Goal: Transaction & Acquisition: Obtain resource

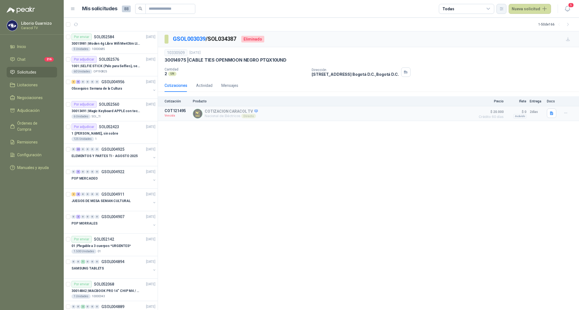
click at [503, 7] on icon "button" at bounding box center [501, 8] width 3 height 3
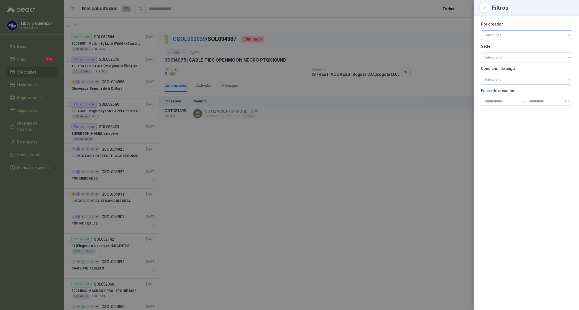
click at [500, 36] on input "search" at bounding box center [527, 34] width 85 height 8
click at [500, 65] on div "[PERSON_NAME]" at bounding box center [527, 65] width 83 height 6
click at [458, 6] on div at bounding box center [289, 155] width 579 height 310
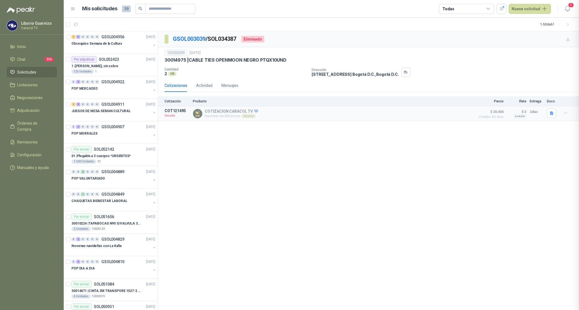
click at [457, 7] on div "Todas" at bounding box center [466, 9] width 55 height 10
click at [470, 30] on div "5 Por cotizar" at bounding box center [458, 31] width 27 height 4
click at [469, 42] on div "26 Por adjudicar" at bounding box center [460, 41] width 30 height 4
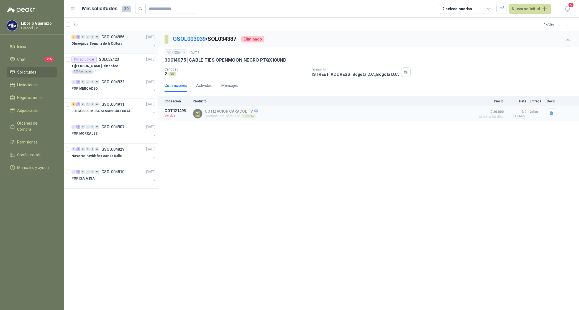
click at [116, 44] on p "Obsequios Semana de la Cultura" at bounding box center [97, 43] width 50 height 5
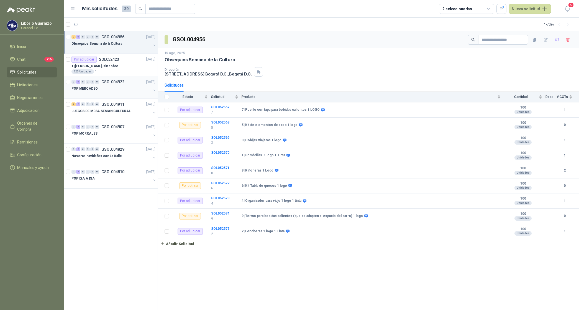
click at [89, 89] on p "POP MERCADEO" at bounding box center [85, 88] width 26 height 5
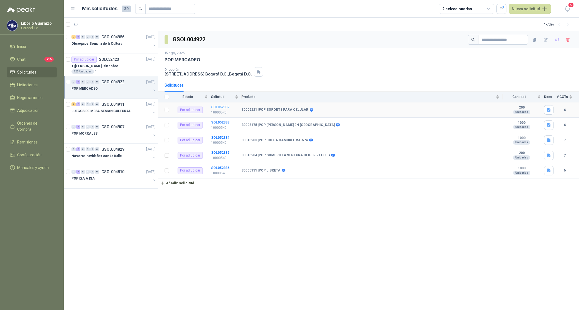
click at [221, 106] on b "SOL052332" at bounding box center [220, 107] width 18 height 4
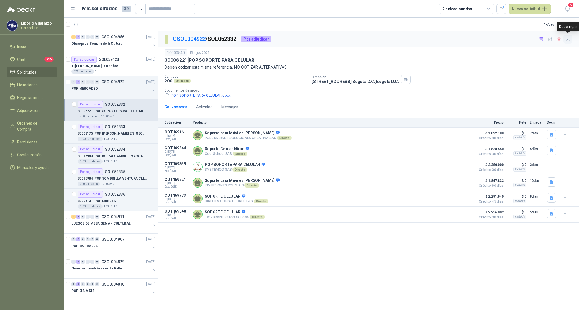
click at [569, 40] on icon "button" at bounding box center [568, 38] width 3 height 3
click at [121, 134] on p "30008175 | POP [PERSON_NAME] EN [GEOGRAPHIC_DATA]" at bounding box center [112, 133] width 69 height 5
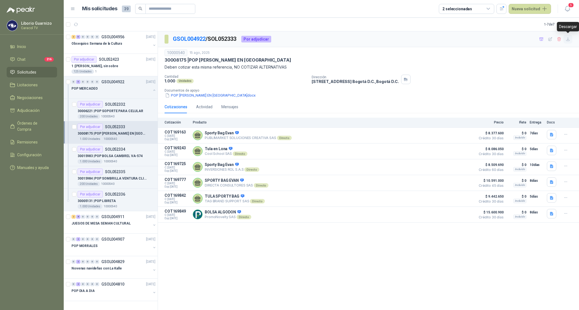
click at [569, 41] on icon "button" at bounding box center [568, 39] width 5 height 5
click at [124, 156] on p "30015983 | POP BOLSA CAMBREL VA-574" at bounding box center [110, 155] width 65 height 5
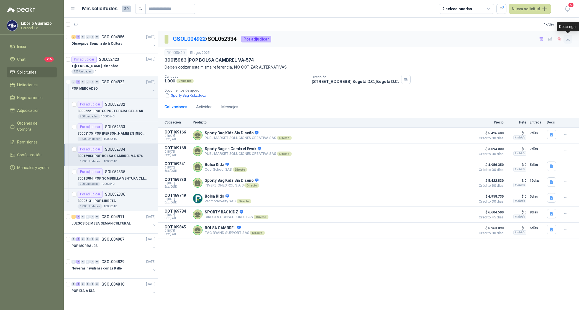
click at [568, 38] on icon "button" at bounding box center [568, 39] width 5 height 5
click at [120, 177] on p "30015984 | POP SOMBRILLA VENTURA CLIPER 21 PULG" at bounding box center [112, 178] width 69 height 5
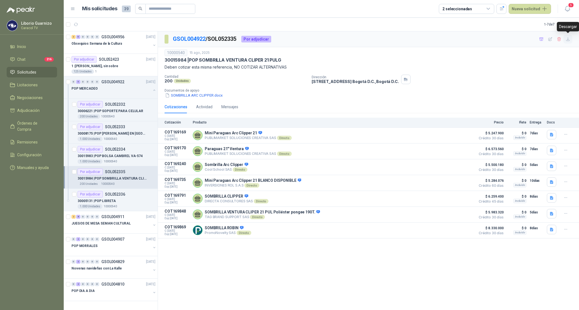
click at [569, 38] on icon "button" at bounding box center [568, 39] width 5 height 5
click at [101, 201] on p "30005131 | POP LIBRETA" at bounding box center [97, 200] width 38 height 5
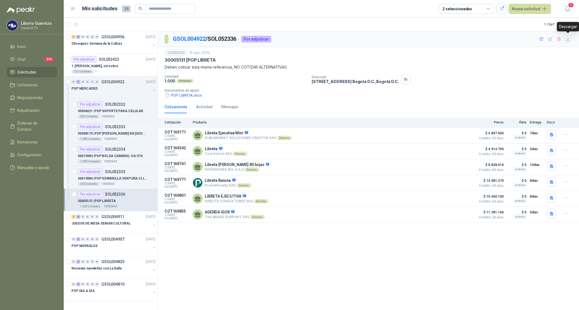
click at [570, 41] on icon "button" at bounding box center [568, 38] width 3 height 3
click at [89, 88] on p "POP MERCADEO" at bounding box center [85, 88] width 26 height 5
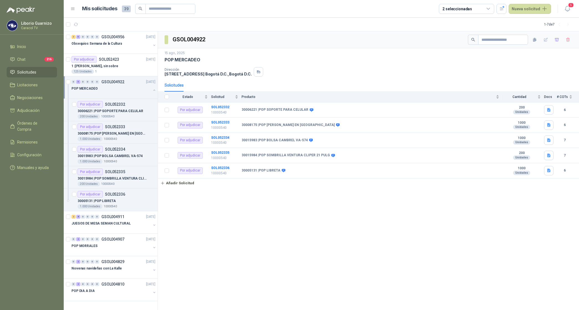
click at [89, 88] on p "POP MERCADEO" at bounding box center [85, 88] width 26 height 5
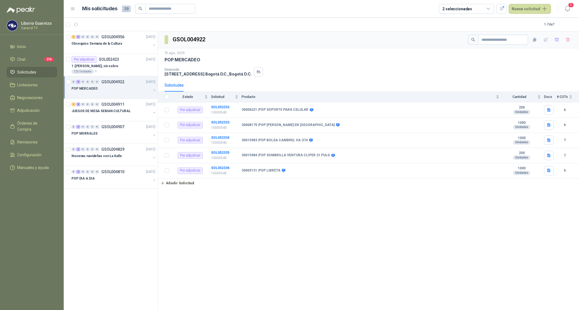
click at [89, 88] on p "POP MERCADEO" at bounding box center [85, 88] width 26 height 5
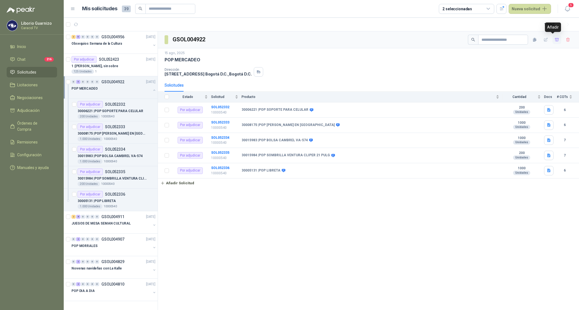
click at [555, 40] on icon "button" at bounding box center [557, 39] width 5 height 5
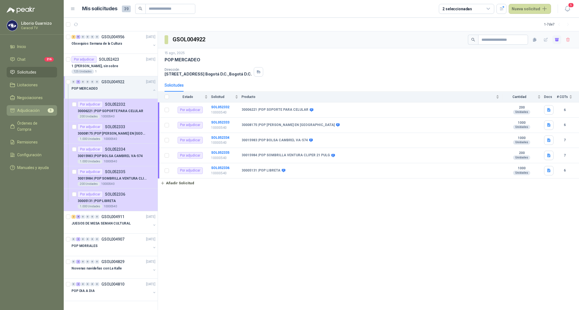
click at [32, 107] on span "Adjudicación" at bounding box center [28, 110] width 22 height 6
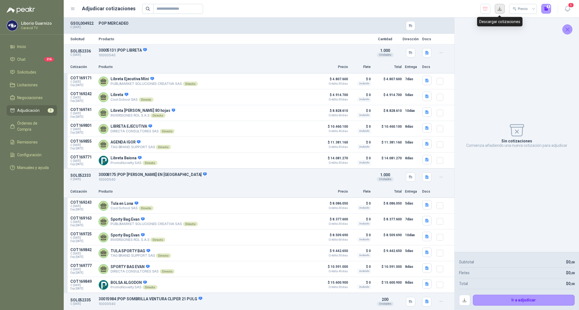
click at [498, 10] on button "button" at bounding box center [500, 9] width 10 height 10
click at [425, 79] on icon "button" at bounding box center [427, 80] width 5 height 5
click at [389, 71] on div "PUBLIMARKET COTIZACION OMG 2755-25 CARACOL-POP.pdf" at bounding box center [370, 67] width 115 height 13
click at [395, 67] on button "PUBLIMARKET COTIZACION OMG 2755-25 CARACOL-POP.pdf" at bounding box center [371, 68] width 108 height 6
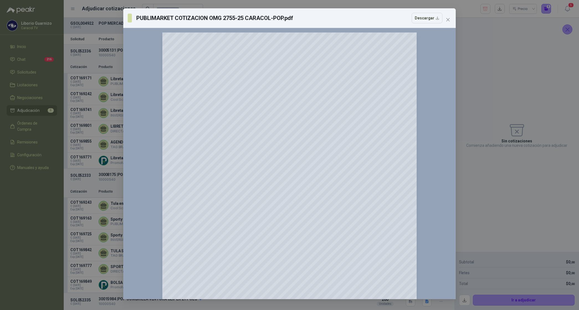
drag, startPoint x: 395, startPoint y: 67, endPoint x: 362, endPoint y: 23, distance: 55.1
click at [362, 23] on div "PUBLIMARKET COTIZACION OMG 2755-25 CARACOL-POP.pdf Descargar" at bounding box center [285, 18] width 315 height 11
click at [427, 17] on button "Descargar" at bounding box center [427, 18] width 31 height 11
click at [355, 19] on div "PUBLIMARKET COTIZACION OMG 2755-25 CARACOL-POP.pdf Descargar" at bounding box center [285, 18] width 315 height 11
click at [449, 19] on icon "close" at bounding box center [448, 19] width 4 height 4
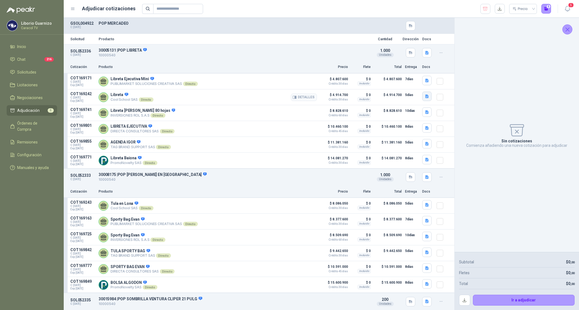
click at [425, 94] on icon "button" at bounding box center [427, 96] width 5 height 5
click at [397, 82] on button "Cotización POP Mercadeo Agosto 2025 Caracol.pdf" at bounding box center [378, 84] width 92 height 6
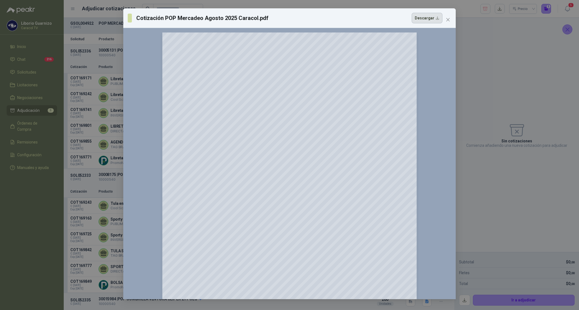
click at [421, 20] on button "Descargar" at bounding box center [427, 18] width 31 height 11
click at [385, 22] on div "Cotización POP Mercadeo [DATE] Caracol.pdf Descargar" at bounding box center [285, 18] width 315 height 11
click at [448, 17] on button "Close" at bounding box center [448, 19] width 9 height 9
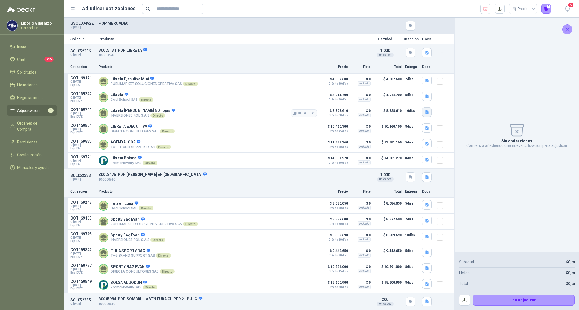
click at [426, 114] on icon "button" at bounding box center [427, 112] width 3 height 4
click at [417, 101] on button "LIBRETA.jpg" at bounding box center [411, 101] width 27 height 6
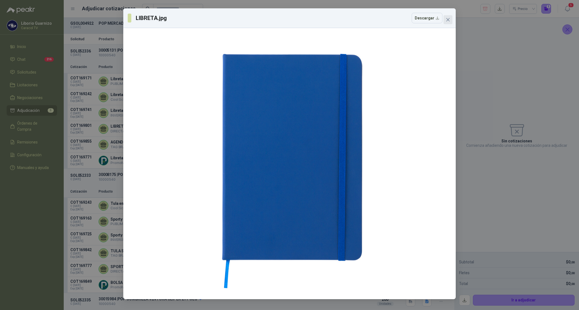
click at [448, 19] on icon "close" at bounding box center [448, 19] width 4 height 4
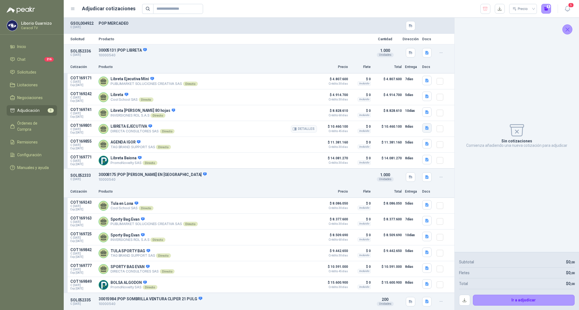
click at [426, 130] on icon "button" at bounding box center [427, 128] width 3 height 4
click at [405, 116] on button "CARACOL TV POP MERCADEO 6022.pdf" at bounding box center [388, 117] width 72 height 6
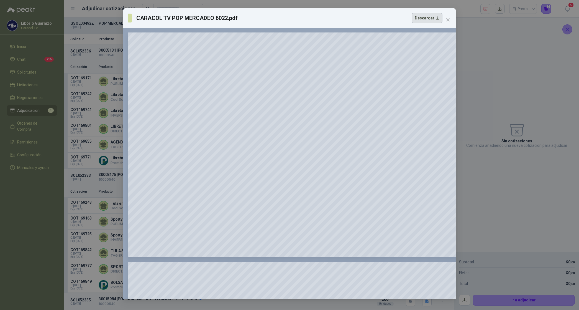
click at [427, 19] on button "Descargar" at bounding box center [427, 18] width 31 height 11
click at [373, 17] on div "CARACOL TV POP MERCADEO 6022.pdf Descargar" at bounding box center [285, 18] width 315 height 11
click at [449, 18] on icon "close" at bounding box center [448, 19] width 4 height 4
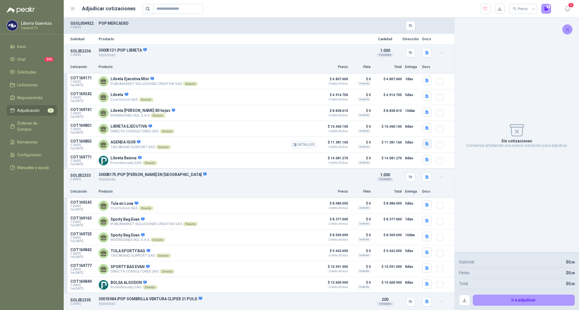
click at [426, 144] on icon "button" at bounding box center [427, 144] width 3 height 4
click at [397, 131] on button "([DATE]) - C-1332-25 - VARIOS MERCH - CARACOL - (TAG BRAND SUPPORT).pdf" at bounding box center [356, 133] width 136 height 6
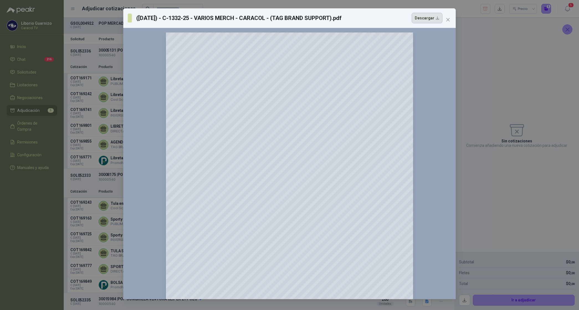
click at [421, 17] on button "Descargar" at bounding box center [427, 18] width 31 height 11
click at [382, 19] on div "([DATE]) - C-1332-25 - VARIOS MERCH - CARACOL - (TAG BRAND SUPPORT).pdf Descarg…" at bounding box center [285, 18] width 315 height 11
click at [448, 16] on button "Close" at bounding box center [448, 19] width 9 height 9
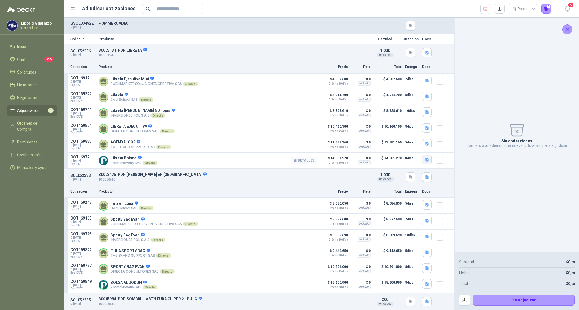
click at [426, 162] on button "button" at bounding box center [426, 159] width 9 height 9
click at [396, 152] on div "COTIZACION 202508802 CARACOL TV.pdf" at bounding box center [386, 149] width 83 height 13
click at [397, 150] on button "COTIZACION 202508802 CARACOL TV.pdf" at bounding box center [387, 149] width 76 height 6
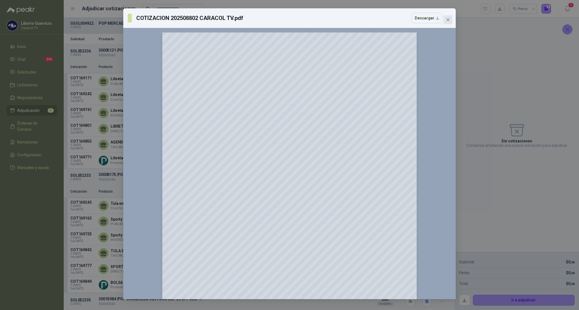
click at [450, 19] on icon "close" at bounding box center [448, 19] width 4 height 4
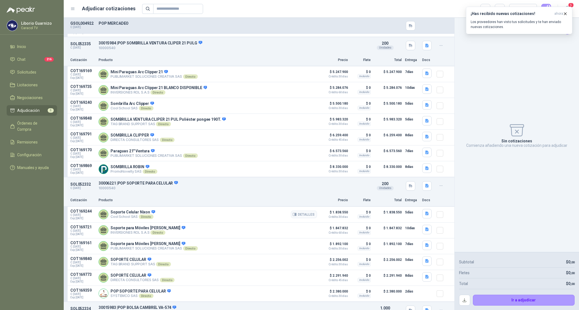
scroll to position [243, 0]
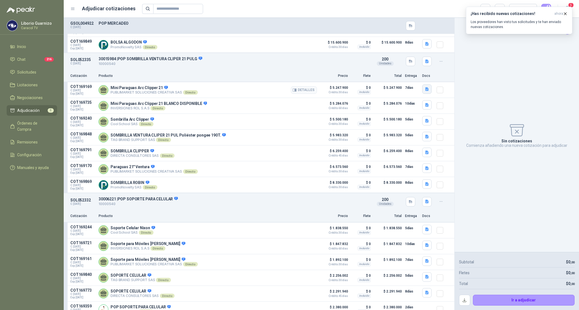
click at [426, 90] on icon "button" at bounding box center [427, 89] width 3 height 4
click at [400, 80] on button "PUBLIMARKET COTIZACION OMG 2755-25 CARACOL-POP.pdf" at bounding box center [371, 79] width 108 height 6
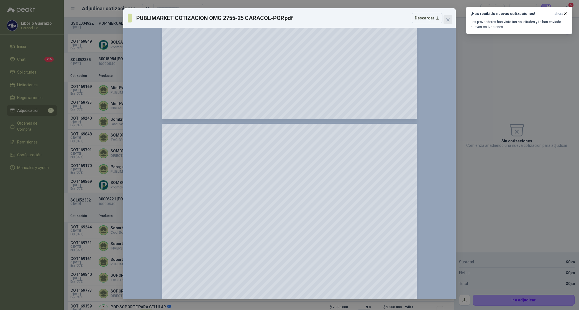
click at [450, 20] on span "Close" at bounding box center [448, 19] width 9 height 4
